Goal: Communication & Community: Answer question/provide support

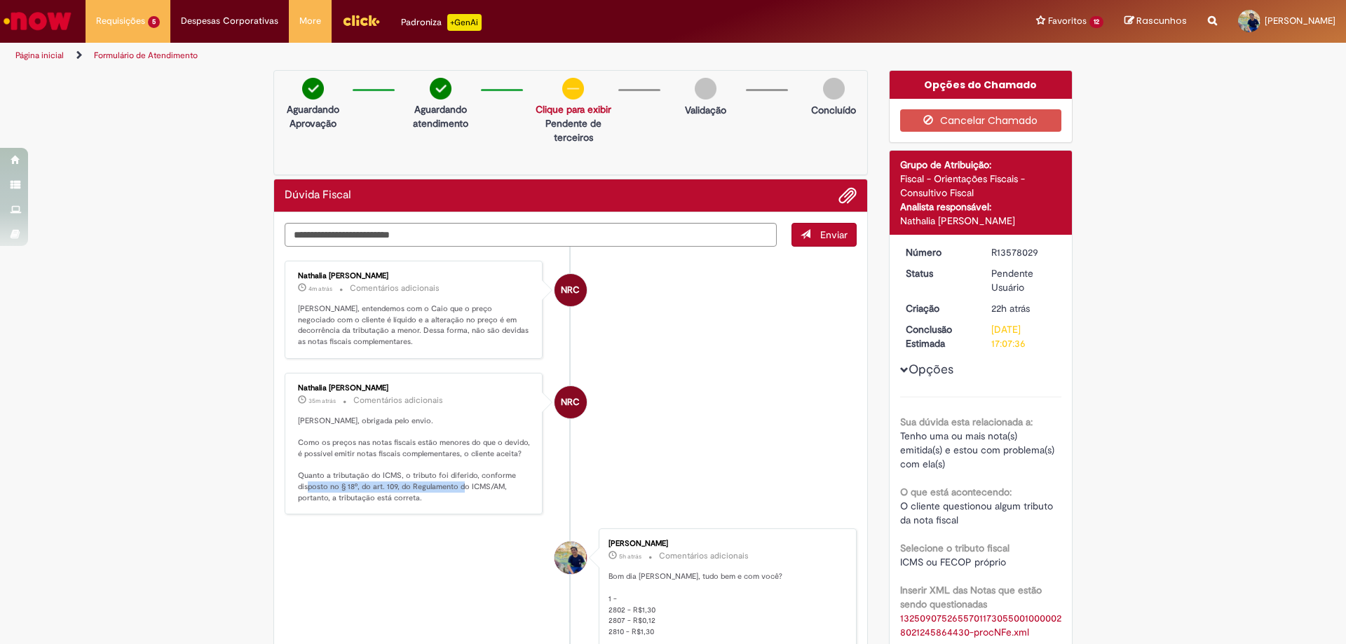
drag, startPoint x: 334, startPoint y: 489, endPoint x: 496, endPoint y: 492, distance: 161.3
click at [496, 492] on p "[PERSON_NAME], obrigada pelo envio. Como os preços nas notas fiscais estão meno…" at bounding box center [414, 460] width 233 height 88
copy p "§ 18º, do art. 109, do Regulamento do ICMS/AM"
click at [697, 334] on li "NRC Nathalia [PERSON_NAME] 5m atrás 5 minutos atrás Comentários adicionais [PER…" at bounding box center [571, 310] width 572 height 98
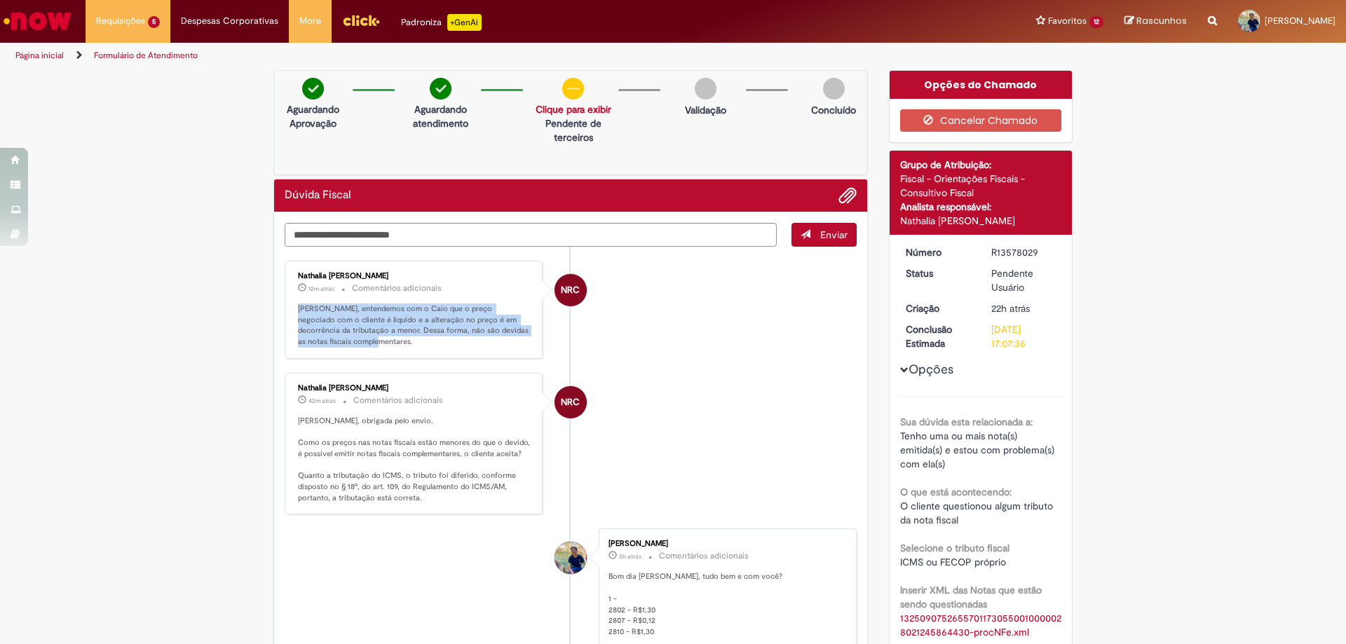
drag, startPoint x: 358, startPoint y: 341, endPoint x: 292, endPoint y: 309, distance: 73.4
click at [298, 309] on p "[PERSON_NAME], entendemos com o Caio que o preço negociado com o cliente é líqu…" at bounding box center [414, 326] width 233 height 44
click at [344, 332] on p "[PERSON_NAME], entendemos com o Caio que o preço negociado com o cliente é líqu…" at bounding box center [414, 326] width 233 height 44
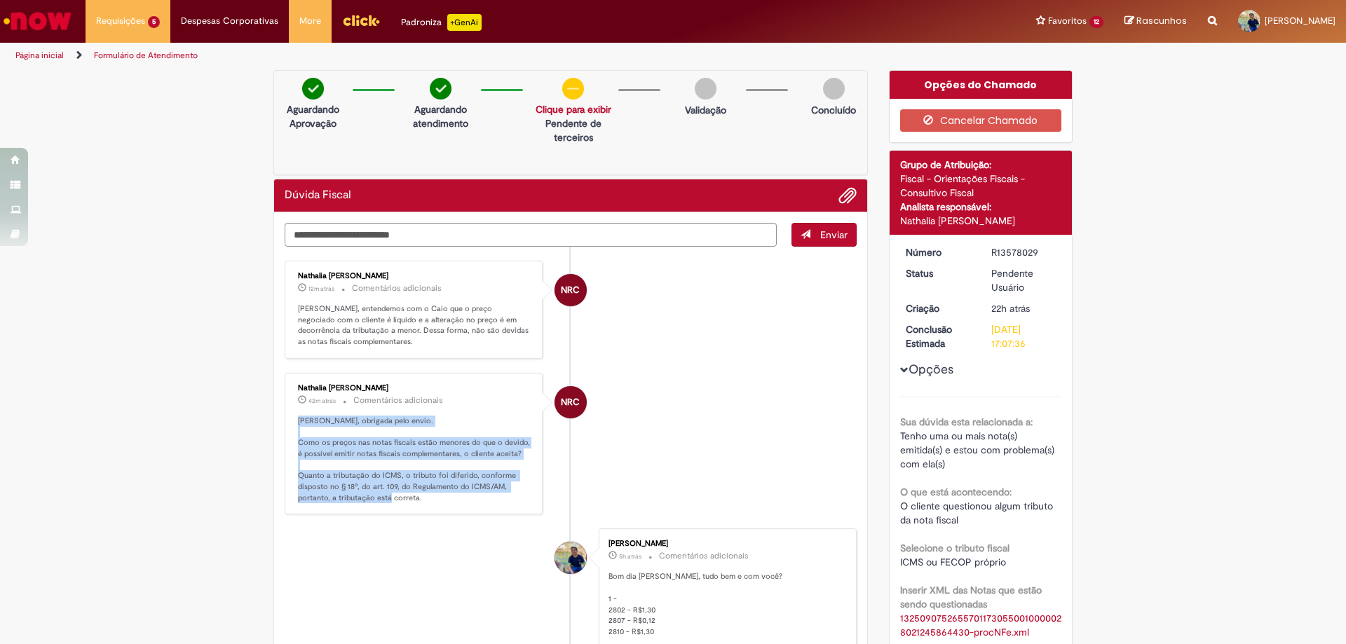
drag, startPoint x: 289, startPoint y: 421, endPoint x: 435, endPoint y: 511, distance: 171.6
click at [435, 511] on div "Nathalia [PERSON_NAME] 42m atrás 42 minutos atrás Comentários adicionais [PERSO…" at bounding box center [414, 444] width 258 height 142
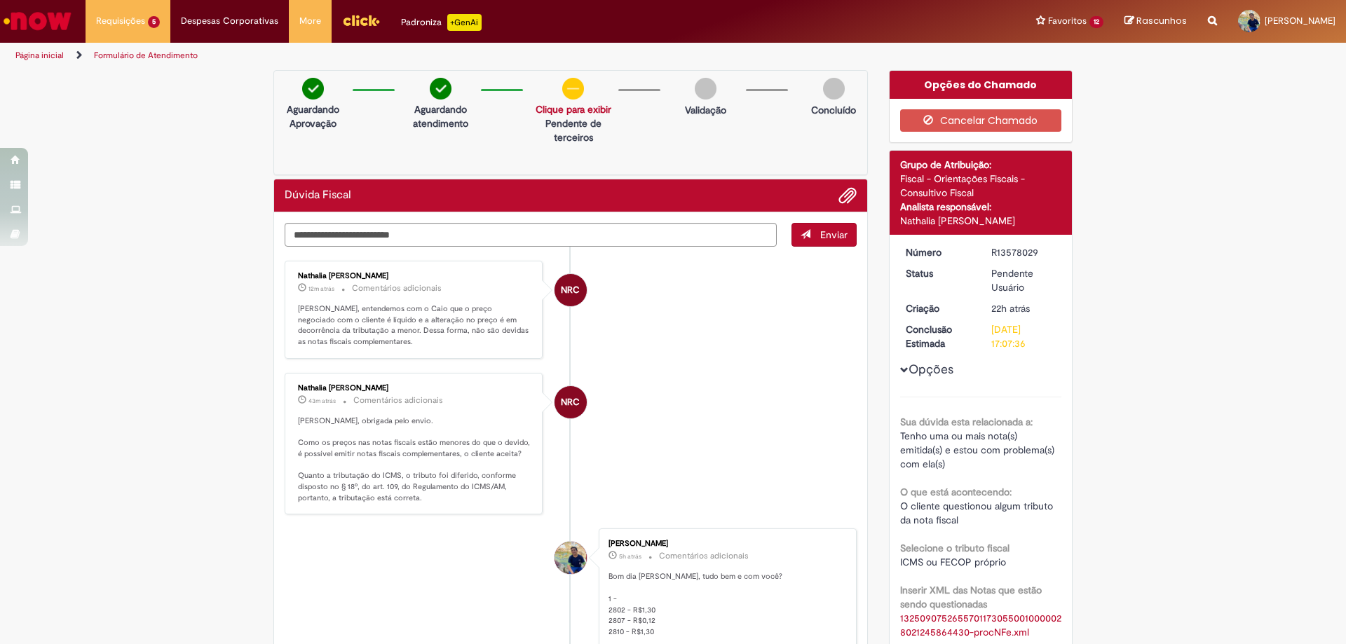
click at [608, 398] on li "NRC Nathalia [PERSON_NAME] 43m atrás 43 minutos atrás Comentários adicionais [P…" at bounding box center [571, 444] width 572 height 142
click at [501, 230] on textarea "Digite sua mensagem aqui..." at bounding box center [531, 235] width 492 height 24
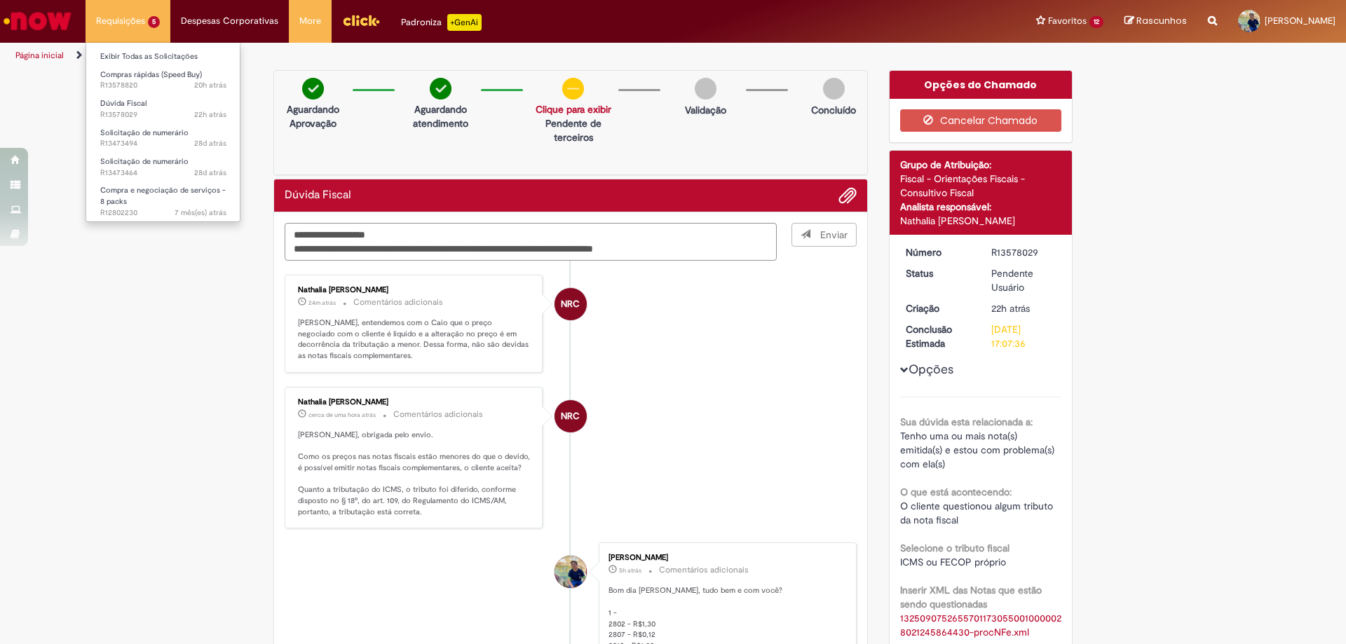
type textarea "**********"
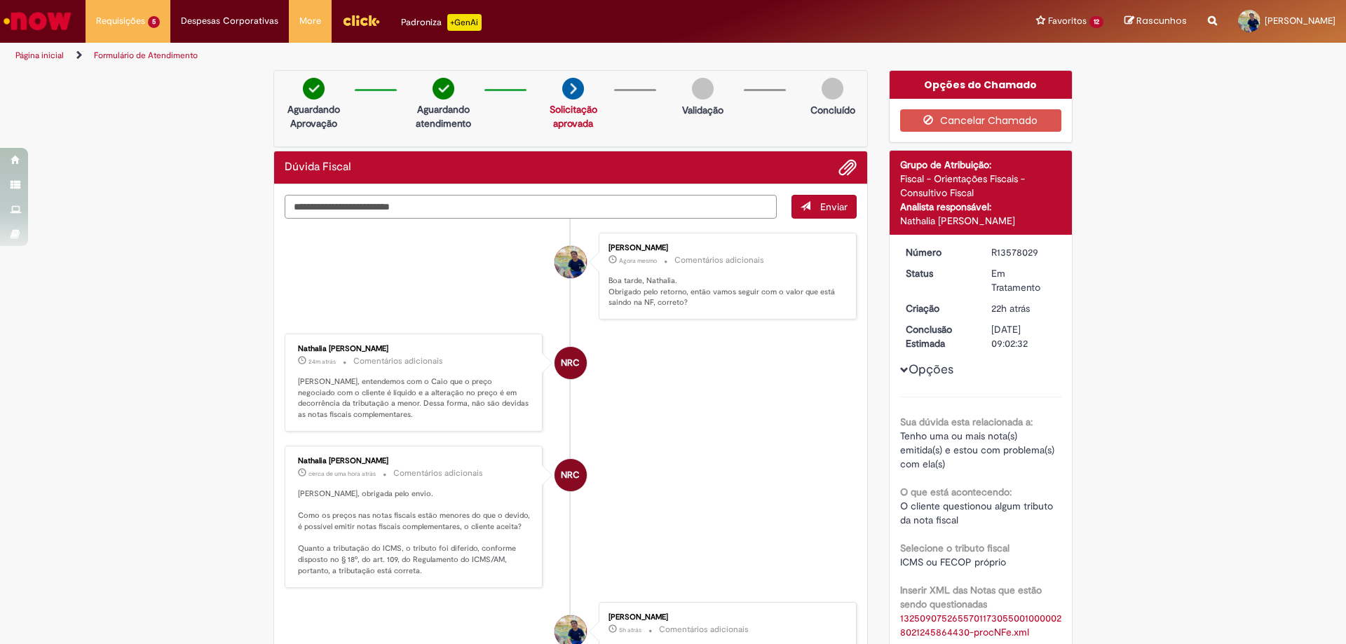
click at [345, 204] on textarea "Digite sua mensagem aqui..." at bounding box center [531, 207] width 492 height 24
